Goal: Information Seeking & Learning: Learn about a topic

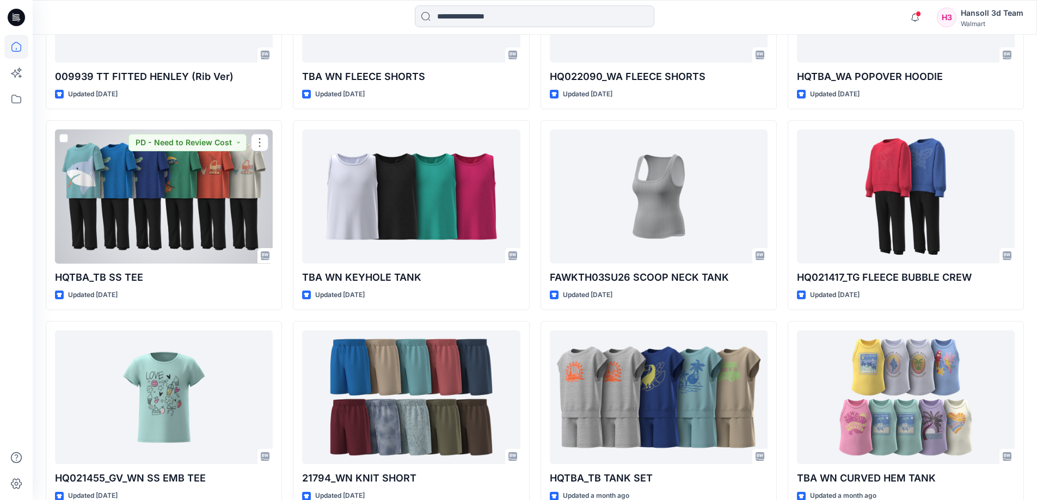
scroll to position [1726, 0]
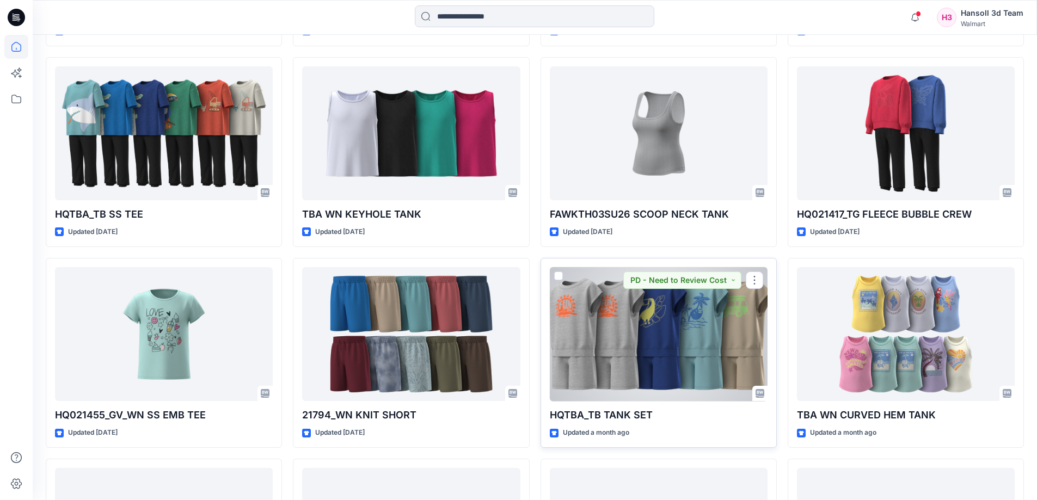
click at [747, 317] on div at bounding box center [659, 334] width 218 height 134
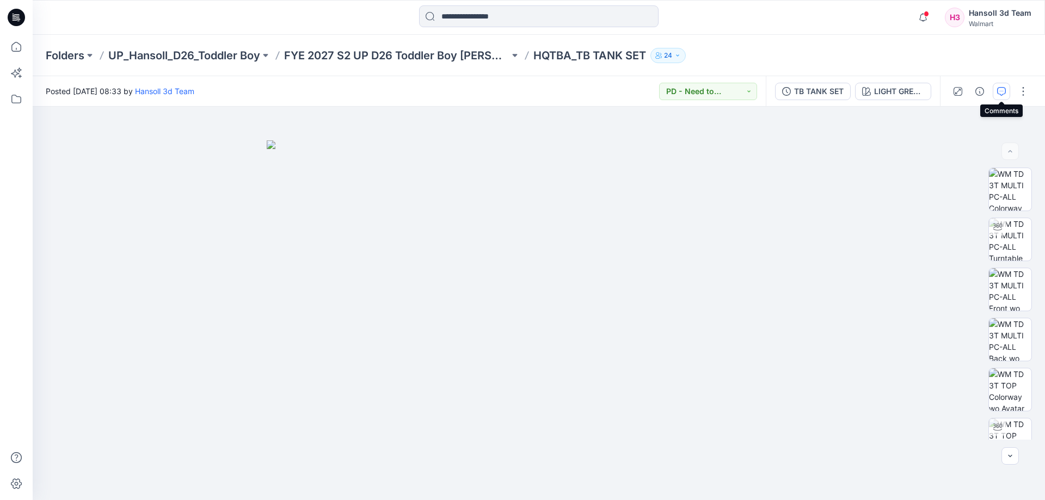
click at [997, 89] on icon "button" at bounding box center [1001, 91] width 9 height 9
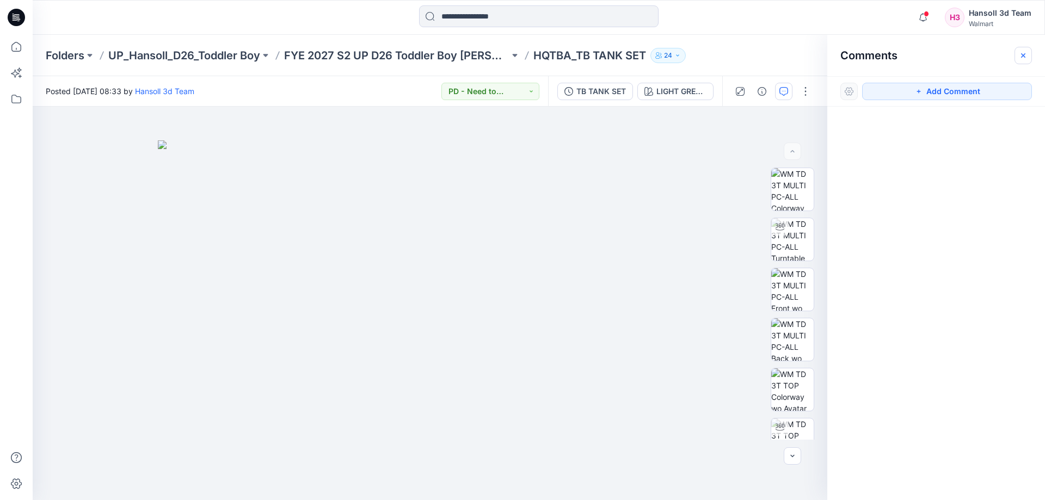
click at [1029, 59] on button "button" at bounding box center [1023, 55] width 17 height 17
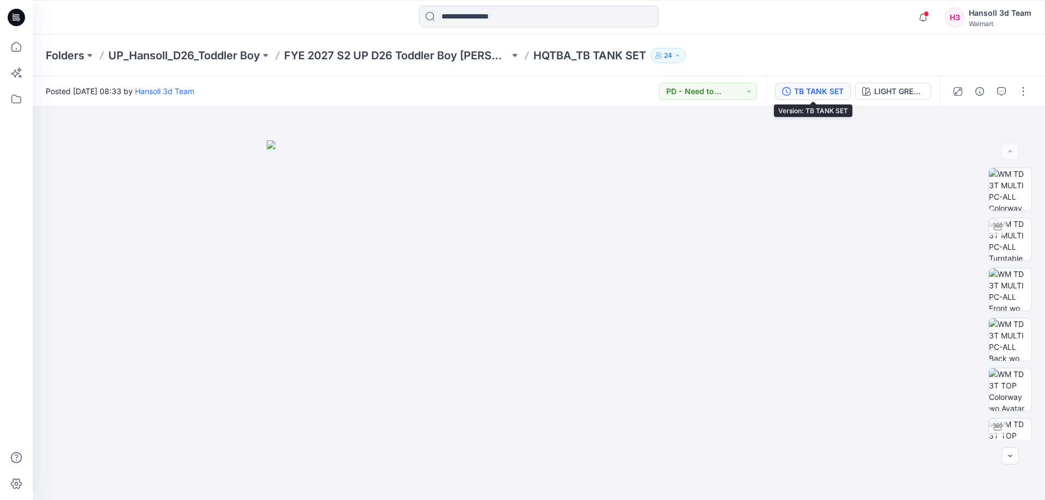
click at [793, 92] on button "TB TANK SET" at bounding box center [813, 91] width 76 height 17
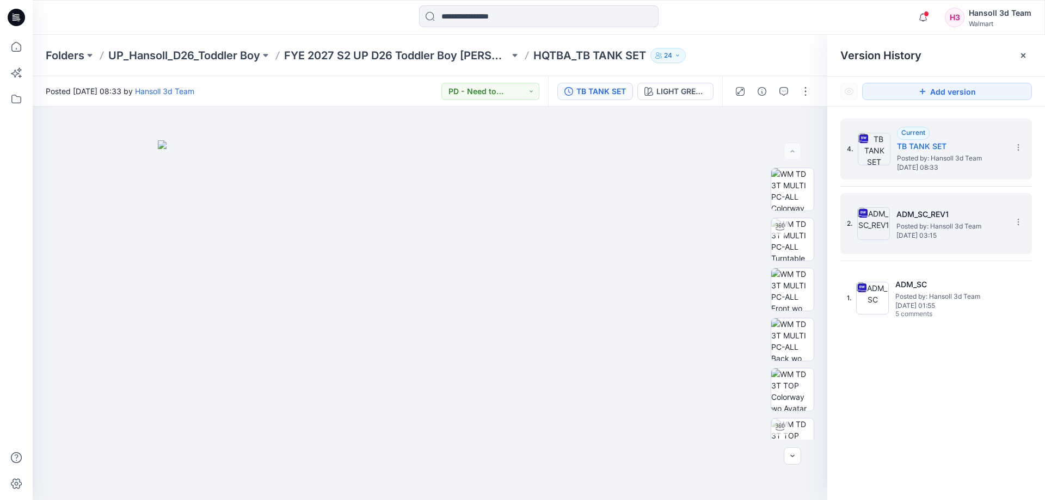
click at [930, 217] on h5 "ADM_SC_REV1" at bounding box center [951, 214] width 109 height 13
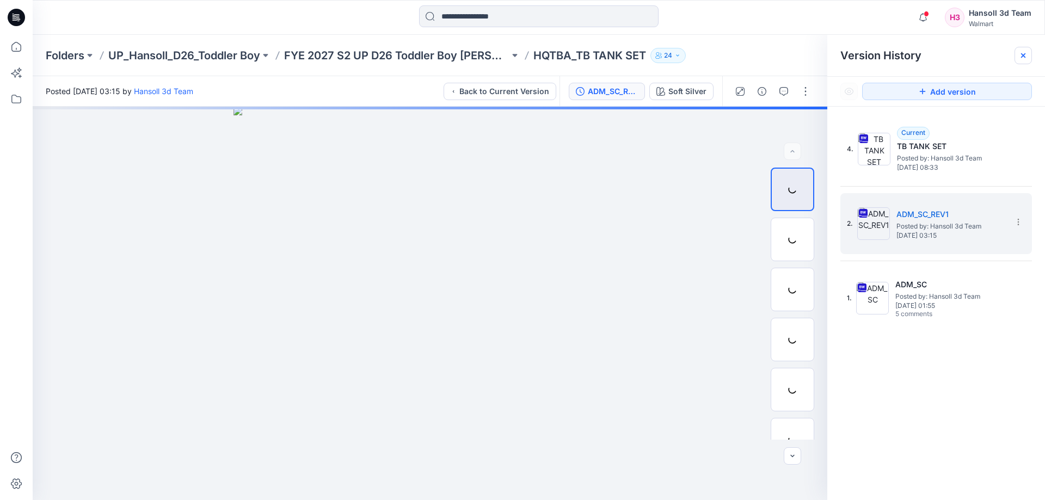
click at [1022, 52] on icon at bounding box center [1023, 55] width 9 height 9
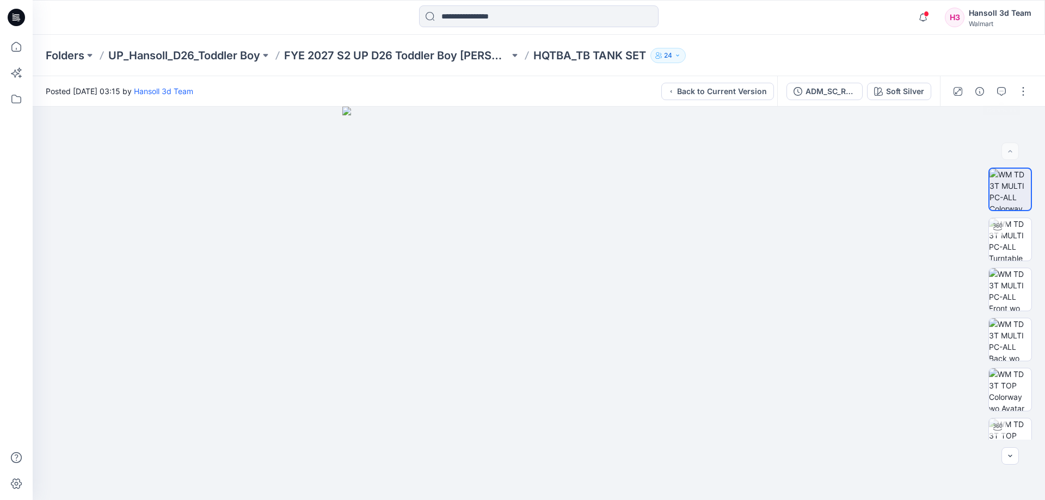
click at [1009, 100] on div at bounding box center [990, 91] width 101 height 30
click at [1007, 90] on button "button" at bounding box center [1001, 91] width 17 height 17
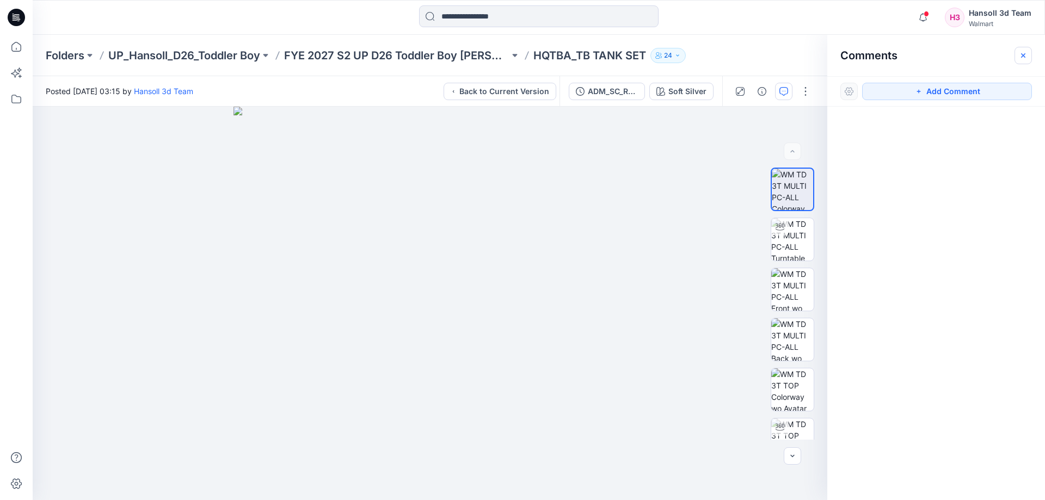
click at [1029, 62] on button "button" at bounding box center [1023, 55] width 17 height 17
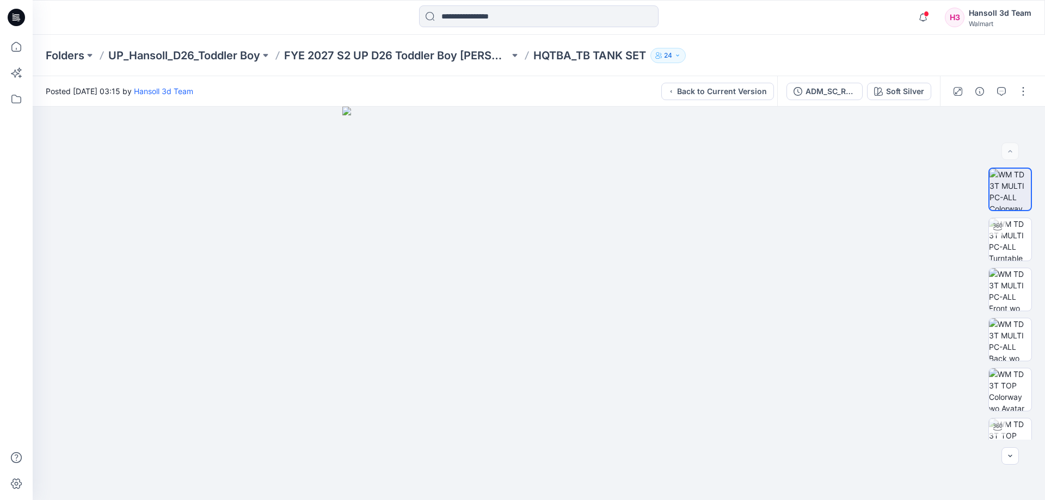
click at [387, 63] on div "Folders UP_Hansoll_D26_Toddler Boy FYE 2027 S2 UP D26 Toddler Boy Hansoll HQTBA…" at bounding box center [539, 55] width 1013 height 41
click at [393, 53] on p "FYE 2027 S2 UP D26 Toddler Boy [PERSON_NAME]" at bounding box center [396, 55] width 225 height 15
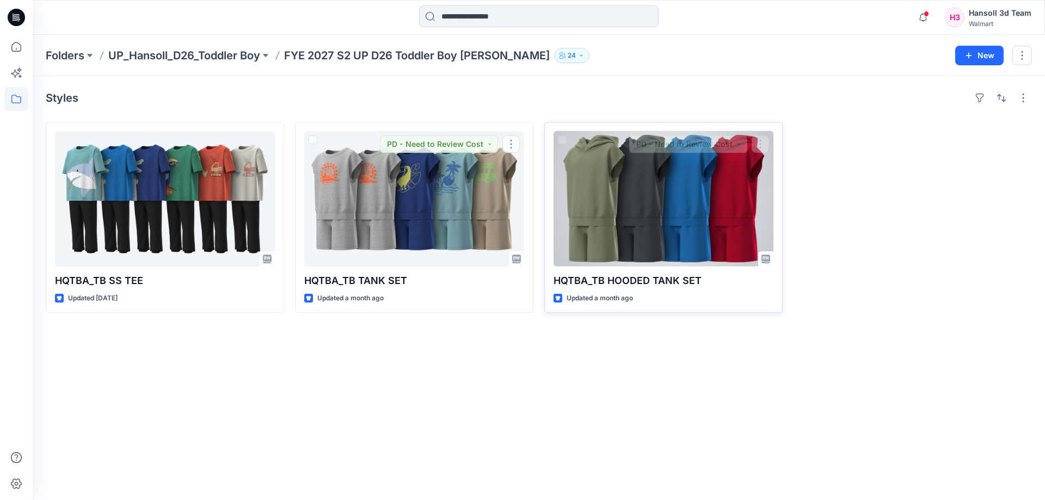
click at [556, 203] on div at bounding box center [664, 199] width 220 height 136
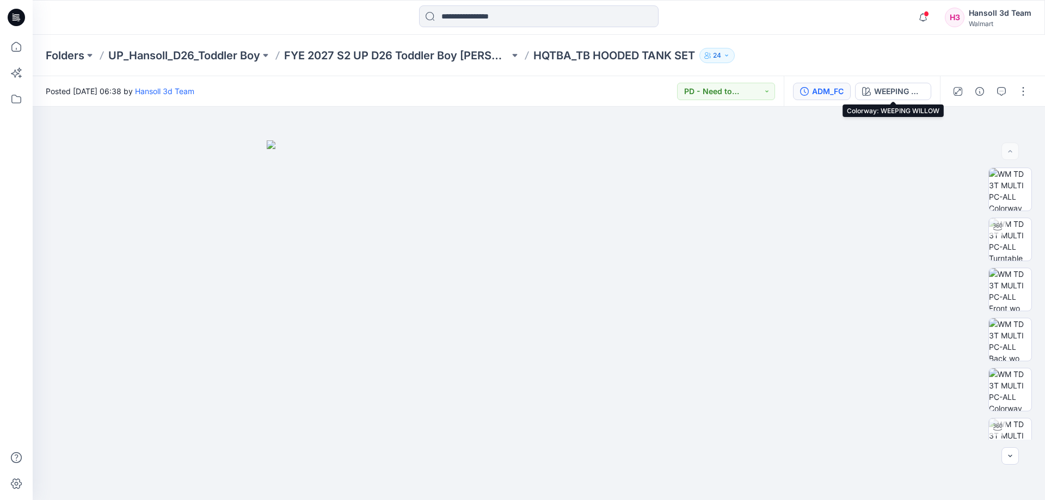
click at [826, 92] on div "ADM_FC" at bounding box center [828, 91] width 32 height 12
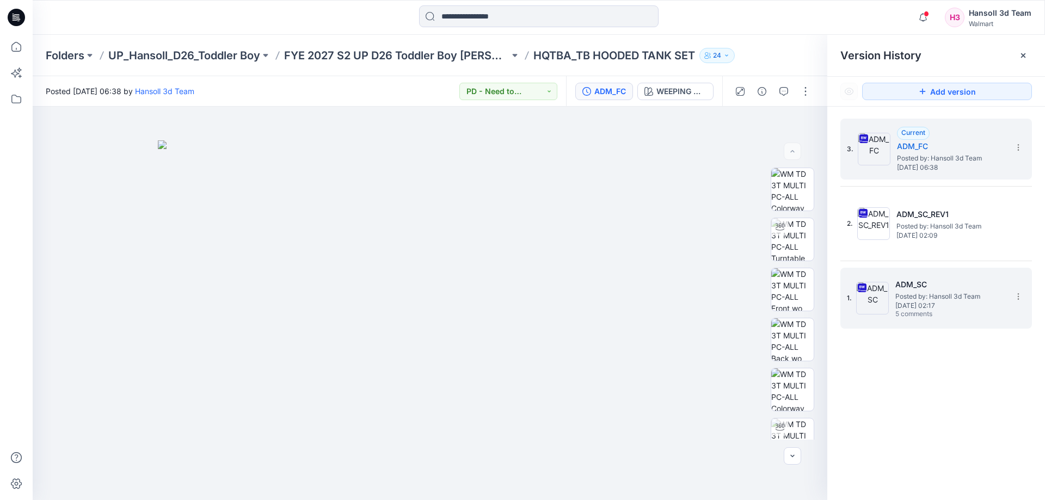
click at [966, 279] on h5 "ADM_SC" at bounding box center [950, 284] width 109 height 13
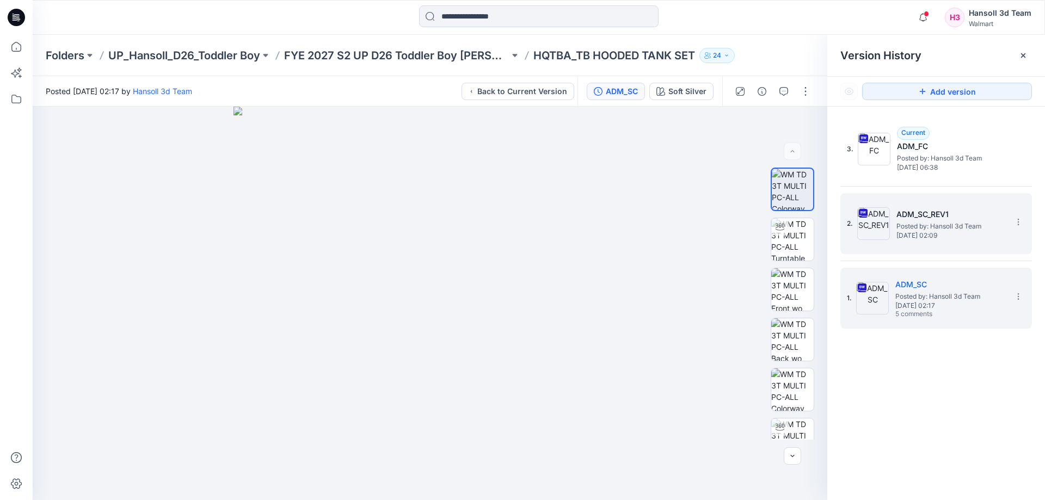
click at [954, 237] on span "[DATE] 02:09" at bounding box center [951, 236] width 109 height 8
click at [950, 283] on h5 "ADM_SC" at bounding box center [950, 284] width 109 height 13
click at [943, 232] on span "[DATE] 02:09" at bounding box center [951, 236] width 109 height 8
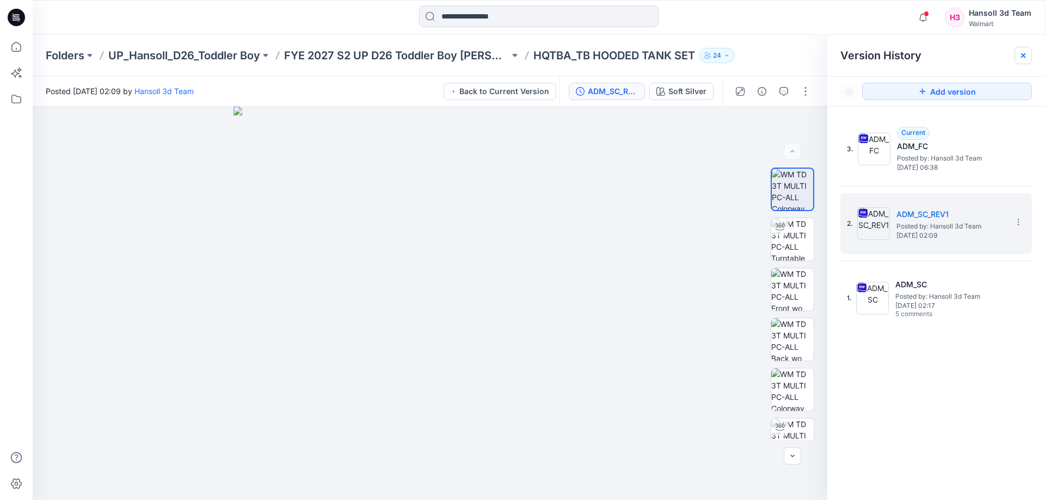
click at [1020, 48] on div at bounding box center [1023, 55] width 17 height 17
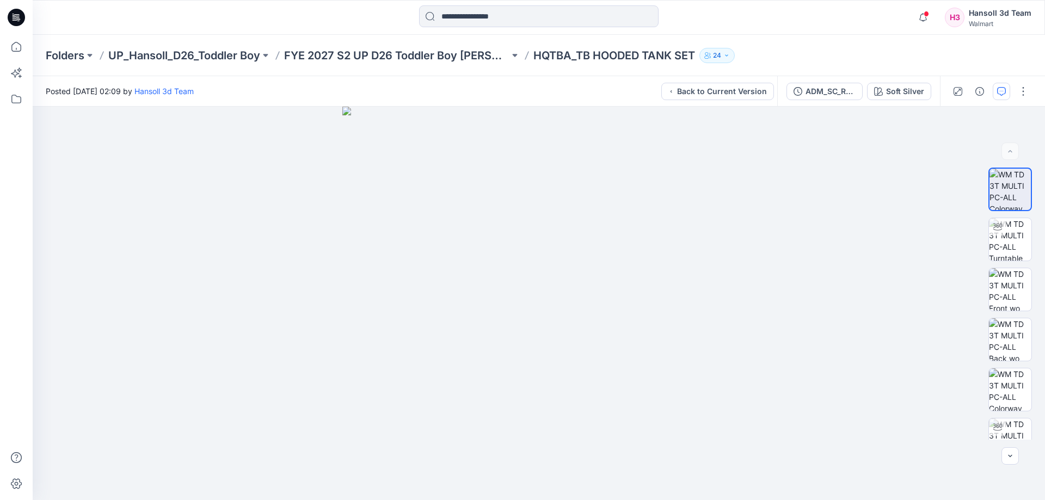
click at [996, 89] on button "button" at bounding box center [1001, 91] width 17 height 17
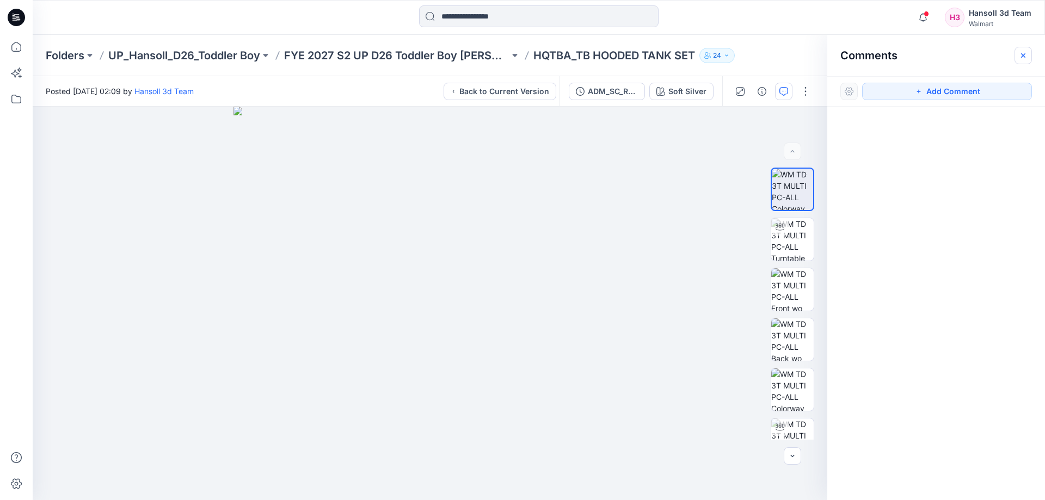
click at [1024, 56] on icon "button" at bounding box center [1023, 55] width 4 height 4
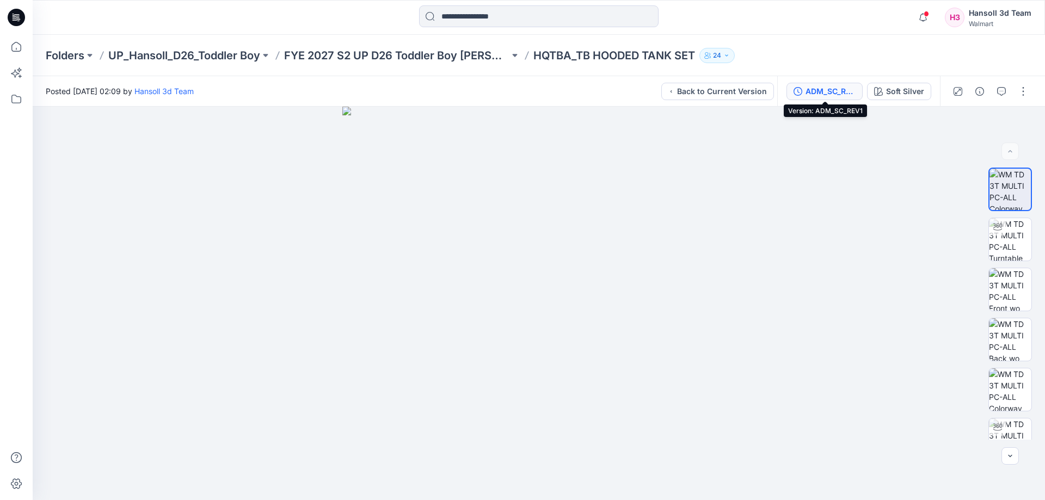
click at [831, 97] on button "ADM_SC_REV1" at bounding box center [825, 91] width 76 height 17
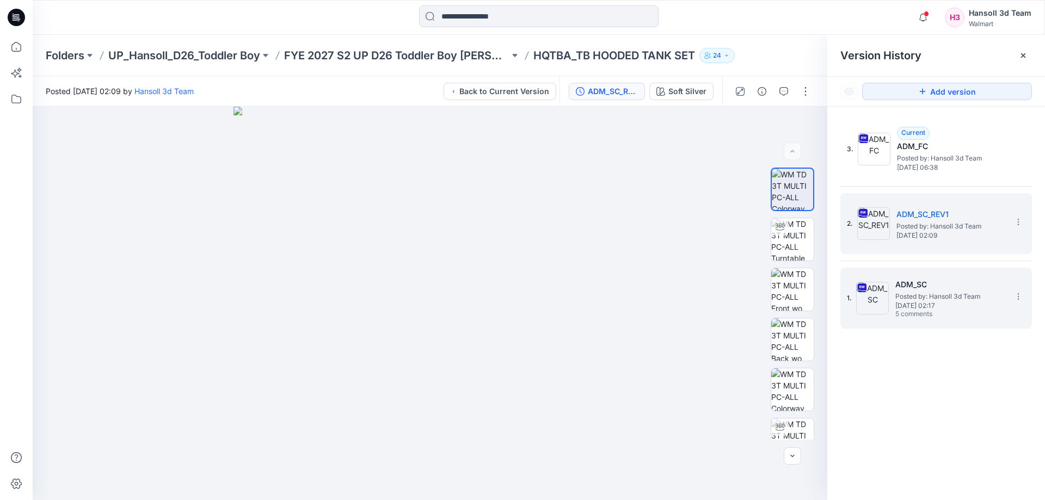
click at [937, 291] on span "Posted by: Hansoll 3d Team" at bounding box center [950, 296] width 109 height 11
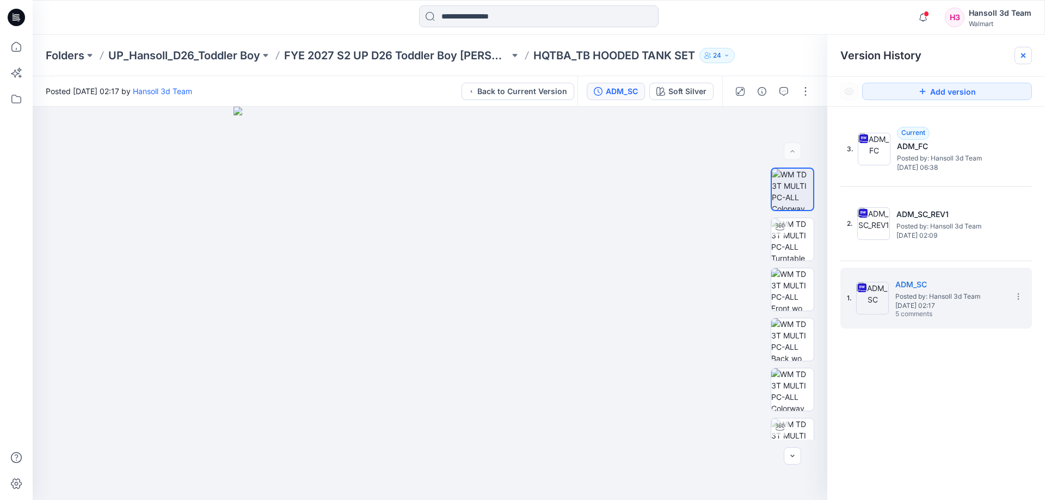
click at [1030, 47] on div "Version History" at bounding box center [937, 55] width 218 height 41
click at [1025, 55] on icon at bounding box center [1023, 55] width 9 height 9
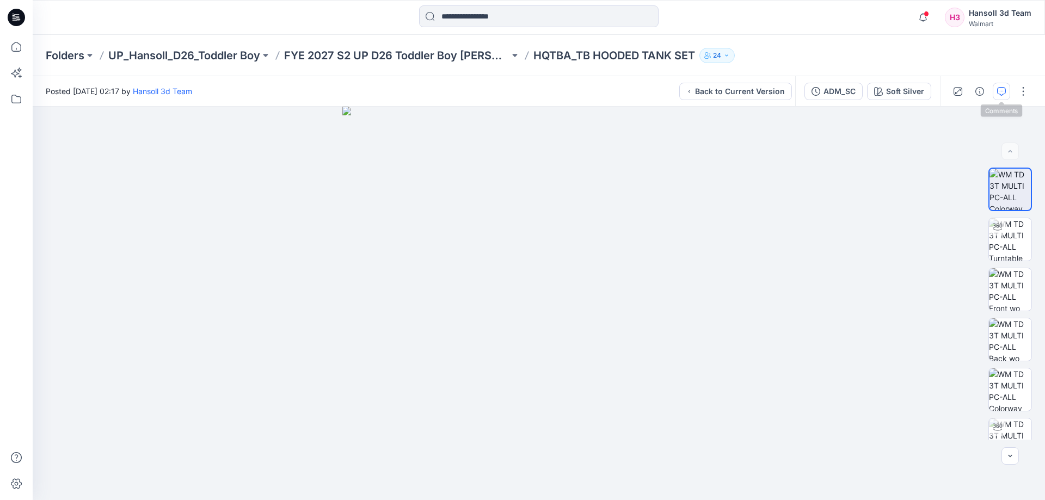
click at [995, 91] on button "button" at bounding box center [1001, 91] width 17 height 17
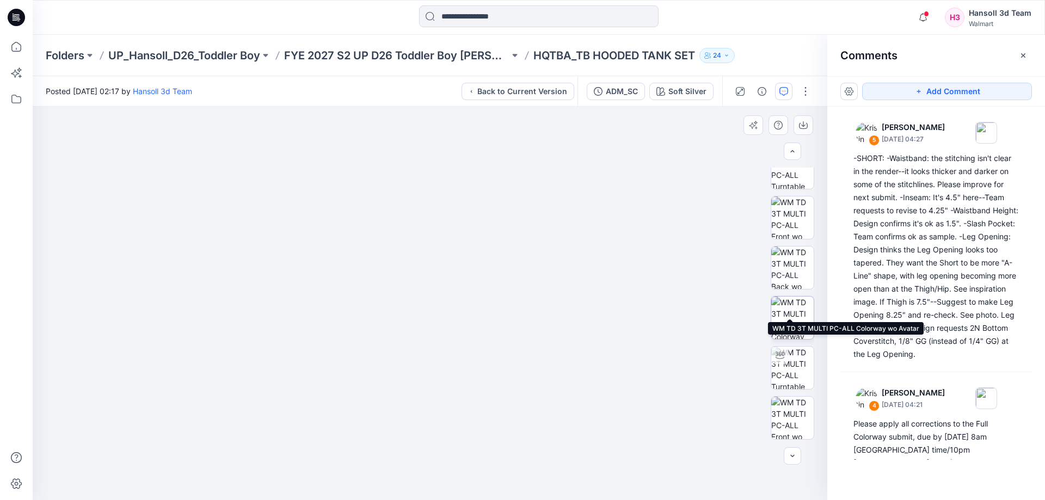
scroll to position [490, 0]
click at [776, 296] on img at bounding box center [792, 300] width 42 height 42
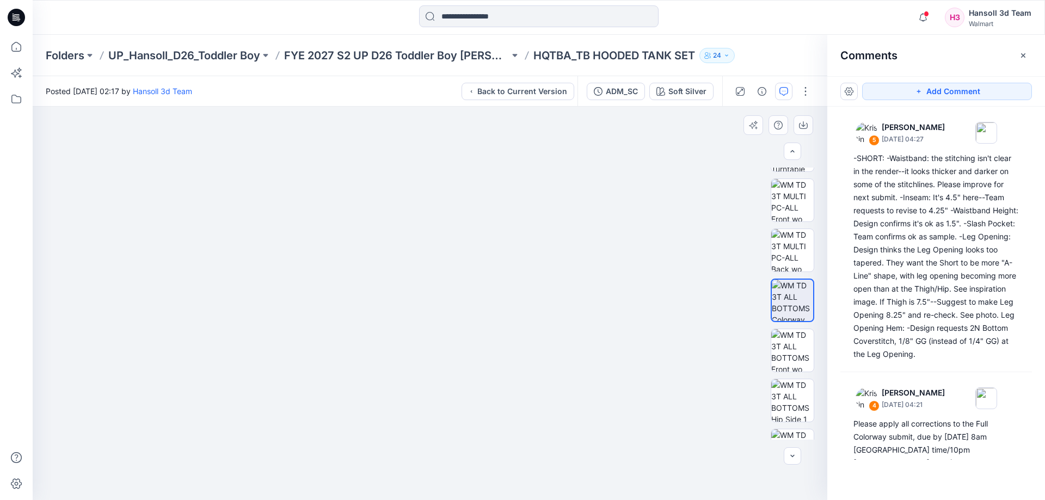
drag, startPoint x: 418, startPoint y: 185, endPoint x: 418, endPoint y: 281, distance: 95.8
click at [418, 281] on img at bounding box center [430, 287] width 505 height 426
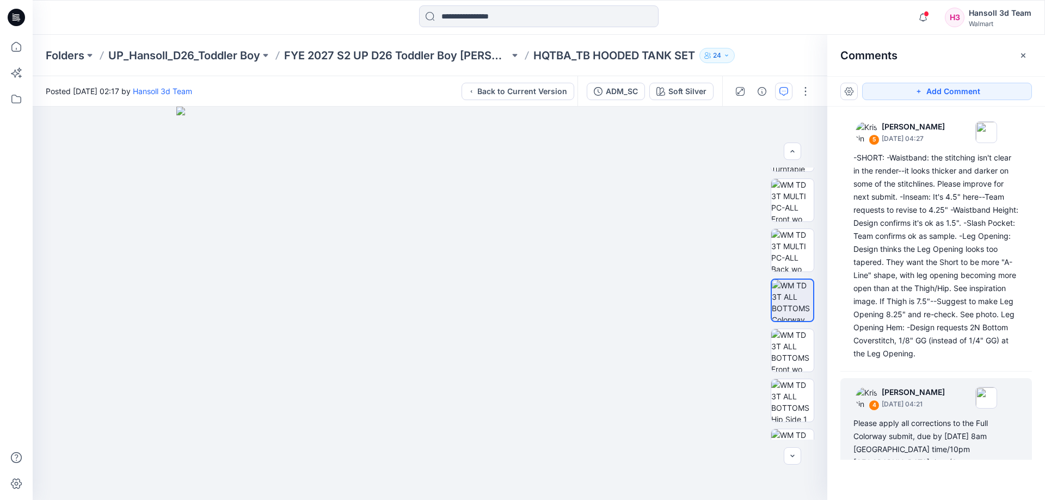
scroll to position [0, 0]
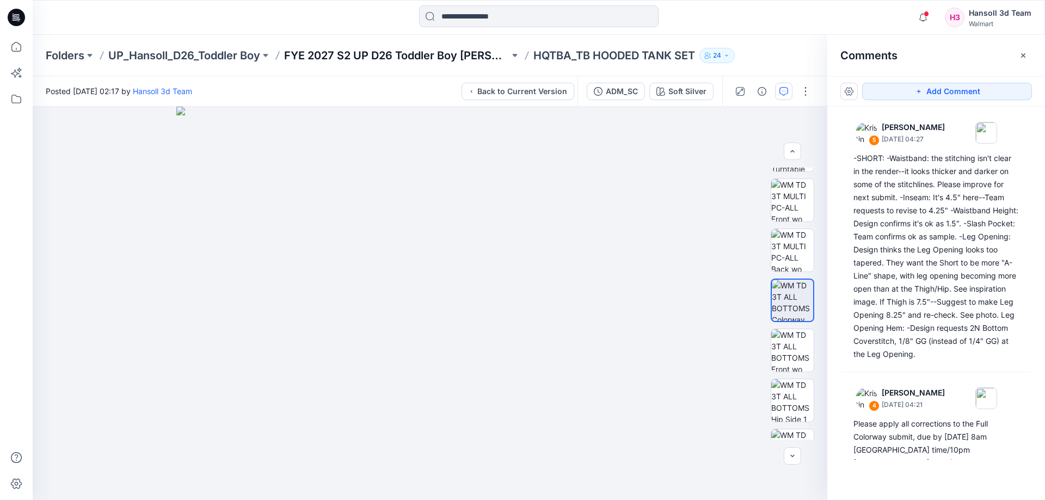
click at [454, 52] on p "FYE 2027 S2 UP D26 Toddler Boy [PERSON_NAME]" at bounding box center [396, 55] width 225 height 15
